Goal: Task Accomplishment & Management: Use online tool/utility

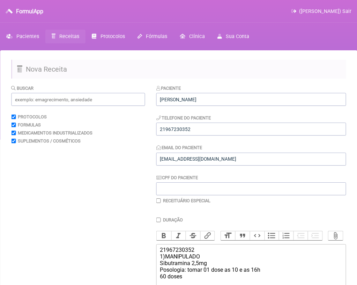
scroll to position [160, 0]
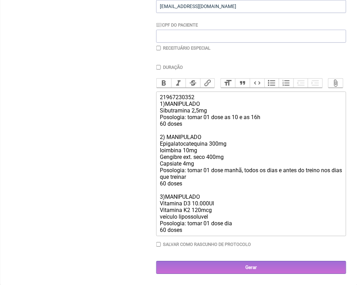
click at [259, 273] on input "Gerar" at bounding box center [251, 267] width 190 height 13
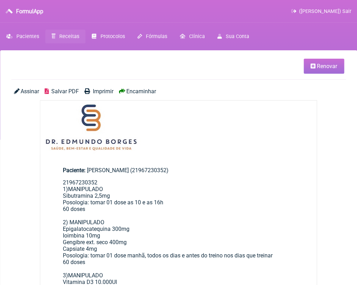
click at [61, 91] on span "Salvar PDF" at bounding box center [65, 91] width 28 height 7
click at [74, 35] on span "Receitas" at bounding box center [69, 37] width 20 height 6
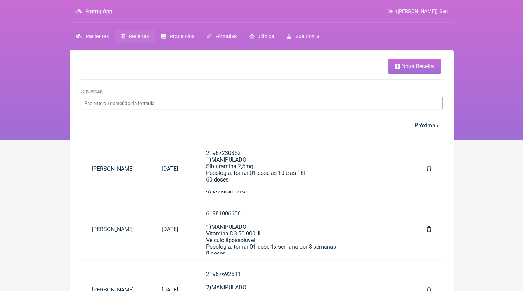
click at [357, 67] on span "Nova Receita" at bounding box center [417, 66] width 32 height 7
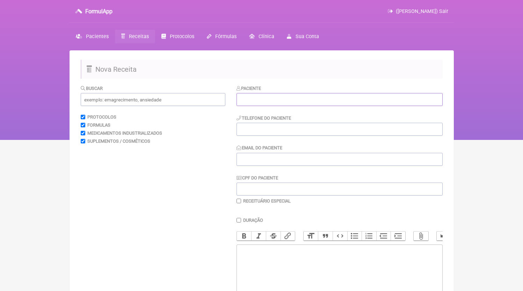
click at [282, 96] on input "text" at bounding box center [339, 99] width 206 height 13
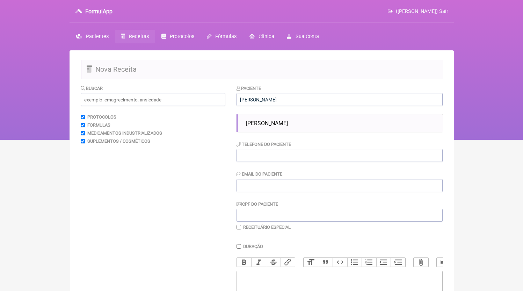
click at [279, 124] on span "[PERSON_NAME]" at bounding box center [267, 123] width 42 height 7
type input "[PERSON_NAME]"
type input "21980797170"
type input "DR.EDMUNDOBORGES@GMAIL.COM"
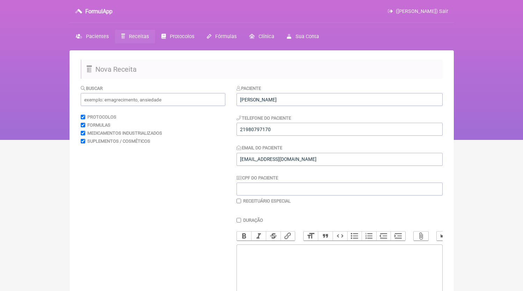
scroll to position [94, 0]
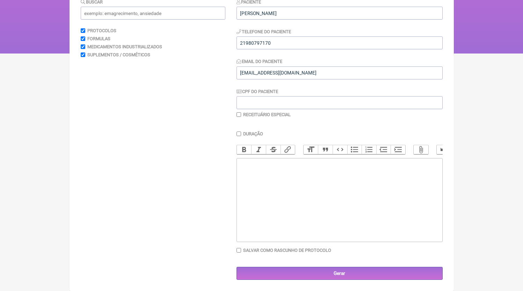
click at [292, 187] on trix-editor at bounding box center [339, 200] width 206 height 84
paste trix-editor "<div>21980797170<br>1)MANIPULADO<br>Arginina 150mg<br>Ioimbina 5mg<br>Triptofan…"
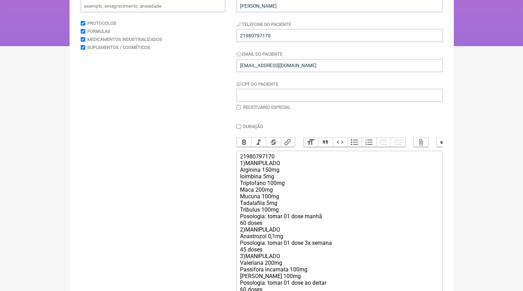
scroll to position [103, 0]
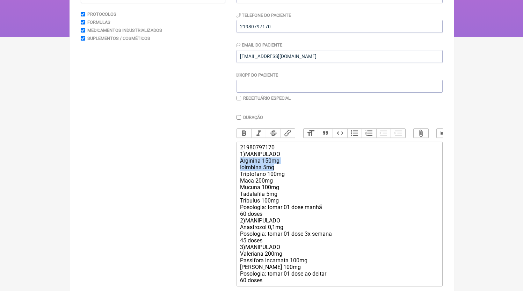
drag, startPoint x: 286, startPoint y: 171, endPoint x: 219, endPoint y: 167, distance: 66.5
click at [219, 167] on form "Buscar Protocolos Formulas Medicamentos Industrializados Suplementos / Cosmétic…" at bounding box center [262, 153] width 362 height 342
click at [299, 182] on div "21980797170 1)MANIPULADO Arginina 150mg Ioimbina 5mg Triptofano 100mg Maca 200m…" at bounding box center [339, 213] width 198 height 139
drag, startPoint x: 284, startPoint y: 169, endPoint x: 219, endPoint y: 166, distance: 65.1
click at [219, 166] on form "Buscar Protocolos Formulas Medicamentos Industrializados Suplementos / Cosmétic…" at bounding box center [262, 153] width 362 height 342
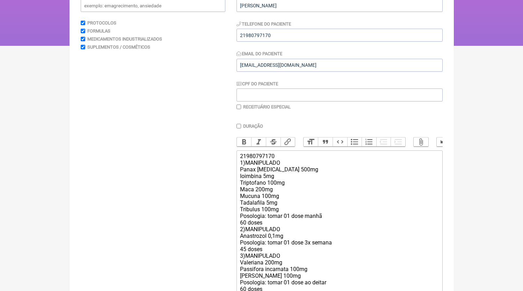
scroll to position [103, 0]
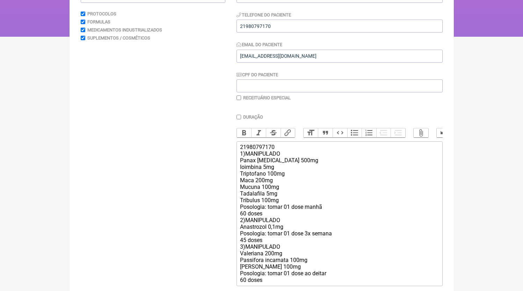
click at [258, 188] on div "21980797170 1)MANIPULADO Panax ginseng 500mg Ioimbina 5mg Triptofano 100mg Maca…" at bounding box center [339, 213] width 198 height 139
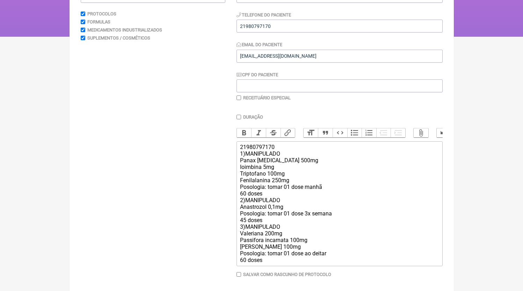
click at [326, 196] on div "21980797170 1)MANIPULADO Panax ginseng 500mg Ioimbina 5mg Triptofano 100mg Feni…" at bounding box center [339, 203] width 198 height 119
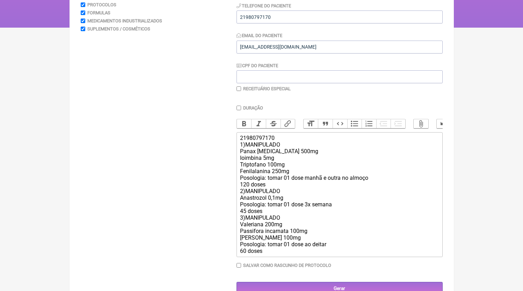
scroll to position [128, 0]
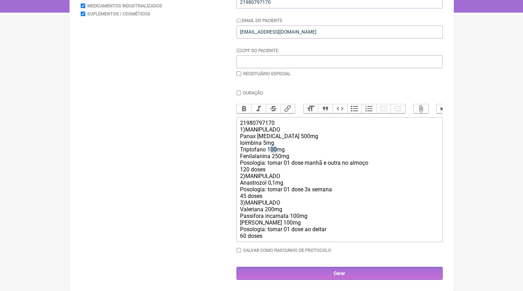
drag, startPoint x: 277, startPoint y: 155, endPoint x: 270, endPoint y: 154, distance: 7.0
click at [270, 154] on div "21980797170 1)MANIPULADO Panax ginseng 500mg Ioimbina 5mg Triptofano 100mg Feni…" at bounding box center [339, 178] width 198 height 119
click at [274, 155] on div "21980797170 1)MANIPULADO Panax ginseng 500mg Ioimbina 5mg Triptofano 100mg Feni…" at bounding box center [339, 178] width 198 height 119
drag, startPoint x: 276, startPoint y: 155, endPoint x: 270, endPoint y: 155, distance: 6.3
click at [270, 155] on div "21980797170 1)MANIPULADO Panax ginseng 500mg Ioimbina 5mg Triptofano 100mg Feni…" at bounding box center [339, 178] width 198 height 119
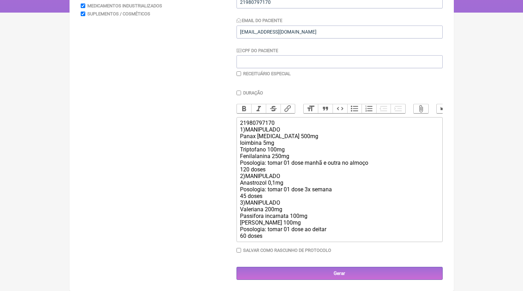
click at [276, 176] on div "21980797170 1)MANIPULADO Panax ginseng 500mg Ioimbina 5mg Triptofano 100mg Feni…" at bounding box center [339, 178] width 198 height 119
click at [291, 183] on div "21980797170 1)MANIPULADO Panax ginseng 500mg Ioimbina 5mg Triptofano 100mg Feni…" at bounding box center [339, 178] width 198 height 119
click at [269, 175] on div "21980797170 1)MANIPULADO Panax ginseng 500mg Ioimbina 5mg Triptofano 100mg Feni…" at bounding box center [339, 178] width 198 height 119
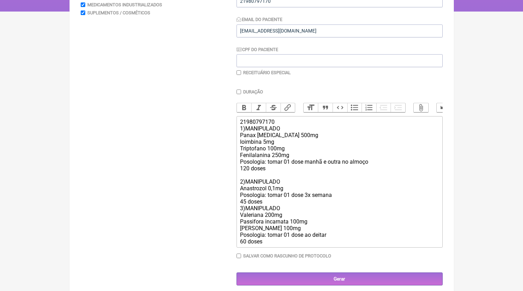
click at [269, 211] on div "21980797170 1)MANIPULADO Panax ginseng 500mg Ioimbina 5mg Triptofano 100mg Feni…" at bounding box center [339, 181] width 198 height 126
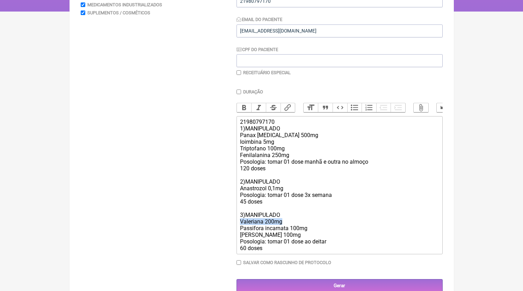
drag, startPoint x: 286, startPoint y: 228, endPoint x: 216, endPoint y: 228, distance: 70.2
click at [216, 228] on form "Buscar Protocolos Formulas Medicamentos Industrializados Suplementos / Cosmétic…" at bounding box center [262, 123] width 362 height 335
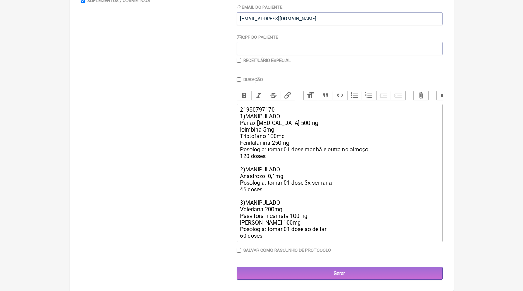
click at [287, 237] on div "21980797170 1)MANIPULADO Panax ginseng 500mg Ioimbina 5mg Triptofano 100mg Feni…" at bounding box center [339, 172] width 198 height 133
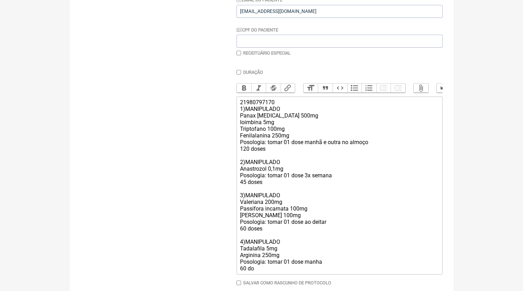
type trix-editor "<div>21980797170<br>1)MANIPULADO<br>Panax ginseng 500mg<br>Ioimbina 5mg<br>Trip…"
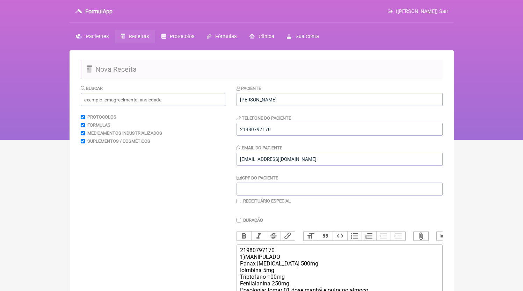
scroll to position [188, 0]
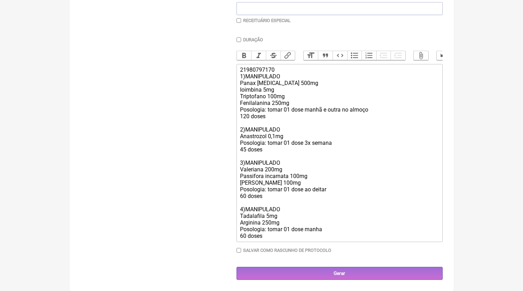
click at [348, 280] on main "Nova Receita Buscar Protocolos Formulas Medicamentos Industrializados Suplement…" at bounding box center [262, 80] width 384 height 421
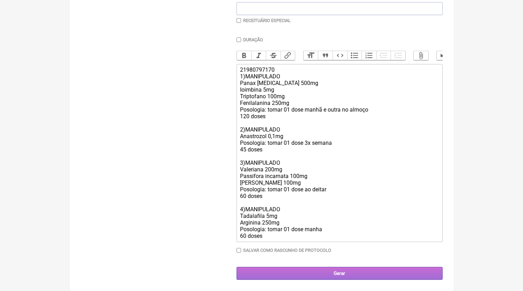
click at [347, 278] on input "Gerar" at bounding box center [339, 273] width 206 height 13
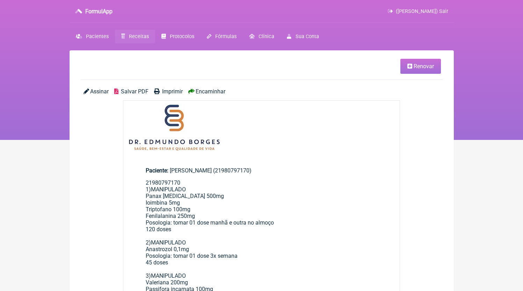
click at [134, 98] on div "Assinar Salvar PDF Imprimir Encaminhar" at bounding box center [262, 94] width 362 height 12
click at [134, 95] on div "Assinar Salvar PDF Imprimir Encaminhar" at bounding box center [262, 94] width 362 height 12
click at [134, 89] on span "Salvar PDF" at bounding box center [135, 91] width 28 height 7
click at [125, 46] on nav "FormulApp ([PERSON_NAME]) Sair [GEOGRAPHIC_DATA] Receitas Protocolos Fórmulas […" at bounding box center [261, 70] width 523 height 140
click at [127, 40] on link "Receitas" at bounding box center [135, 37] width 40 height 14
